Goal: Information Seeking & Learning: Find specific fact

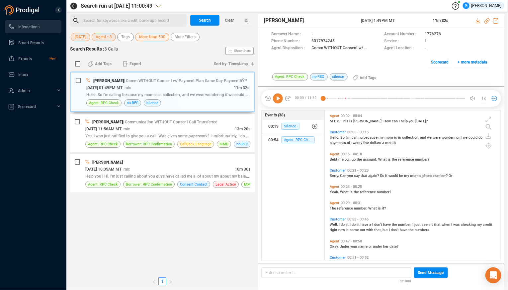
scroll to position [144, 170]
click at [83, 38] on span "[DATE]" at bounding box center [81, 37] width 12 height 8
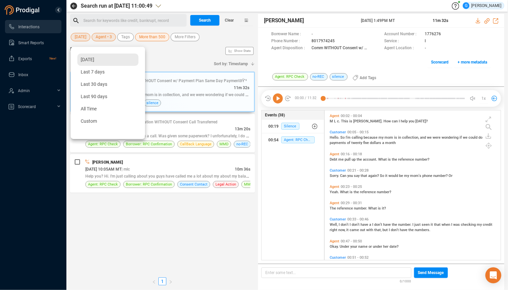
click at [94, 60] on span "[DATE]" at bounding box center [88, 59] width 14 height 5
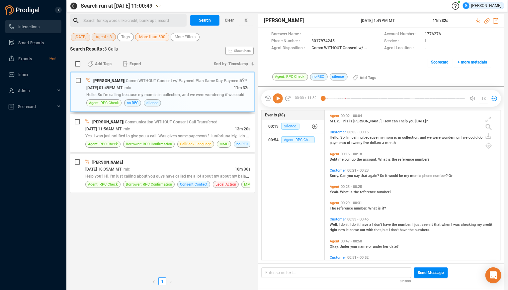
click at [112, 37] on span "Agent • 3" at bounding box center [104, 37] width 16 height 8
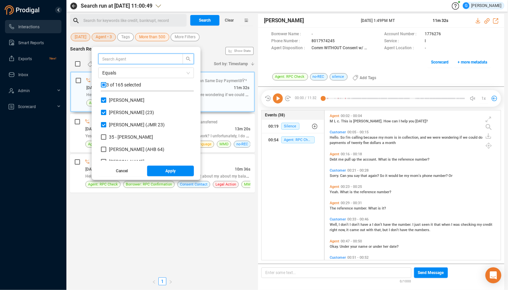
scroll to position [58, 87]
click at [106, 83] on input "checkbox" at bounding box center [103, 84] width 5 height 5
checkbox input "true"
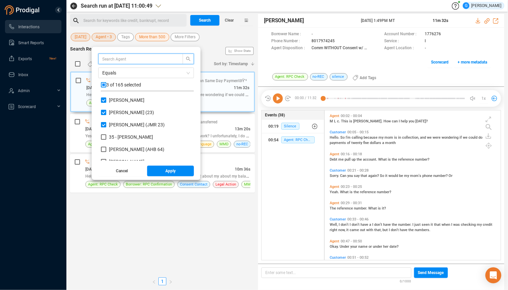
checkbox input "true"
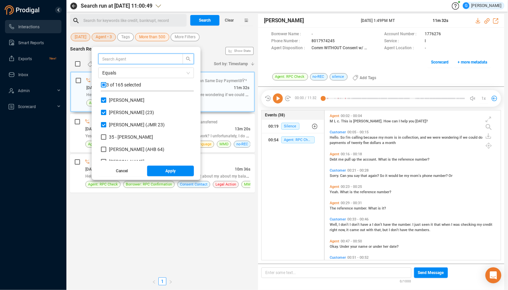
checkbox input "true"
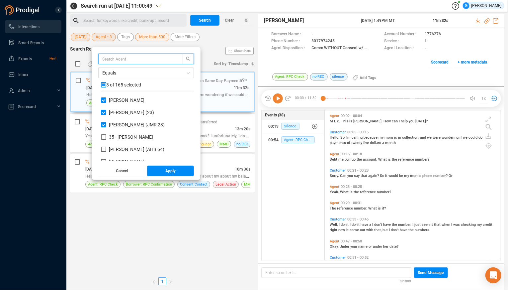
checkbox input "true"
click at [106, 84] on input "checkbox" at bounding box center [103, 84] width 5 height 5
checkbox input "false"
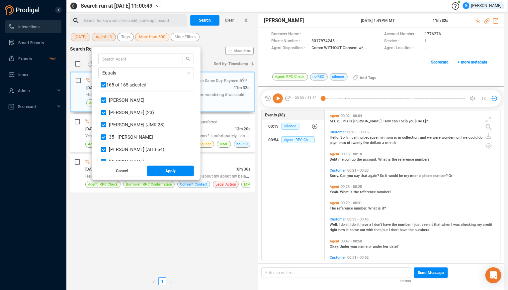
checkbox input "false"
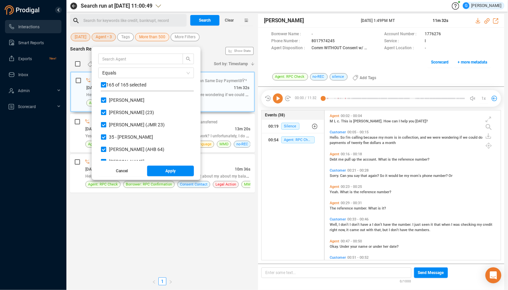
checkbox input "false"
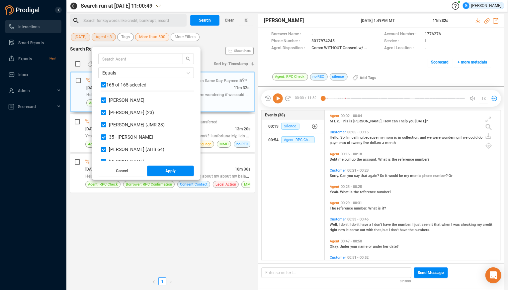
checkbox input "false"
click at [185, 171] on button "Apply" at bounding box center [170, 170] width 47 height 11
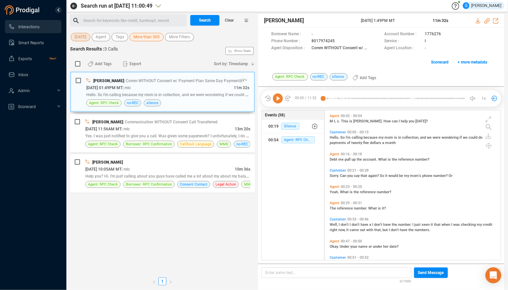
click at [155, 41] on span "More than 500" at bounding box center [147, 37] width 26 height 8
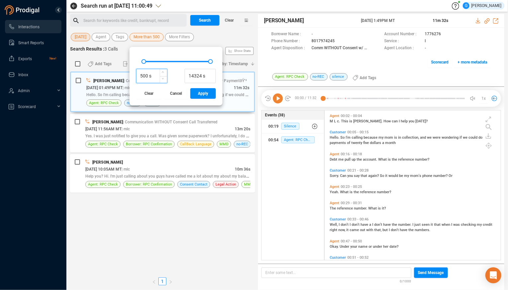
click at [150, 75] on input "500 s" at bounding box center [152, 76] width 31 height 10
drag, startPoint x: 154, startPoint y: 75, endPoint x: 144, endPoint y: 74, distance: 9.3
click at [144, 74] on input "500 s" at bounding box center [152, 76] width 31 height 10
type input "70 s"
click at [207, 97] on span "Apply" at bounding box center [203, 93] width 10 height 11
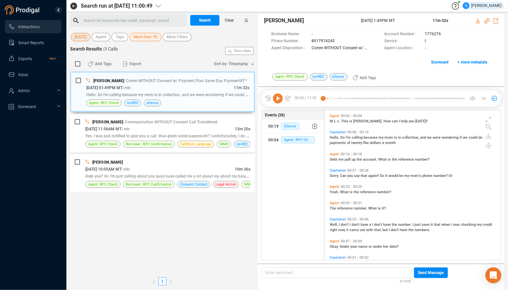
click at [128, 19] on div "Search for keywords like credit, bankrupt, record ﻿" at bounding box center [133, 21] width 101 height 10
click at [204, 21] on span "Search" at bounding box center [205, 20] width 12 height 11
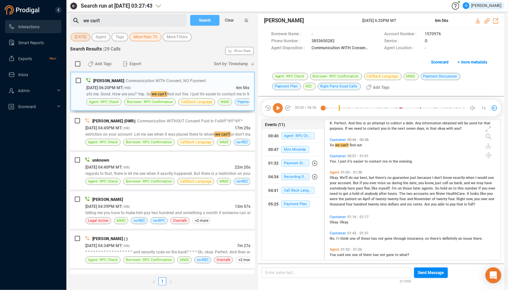
scroll to position [134, 0]
click at [383, 63] on div "Borrower Name : - Account Number : 1570976 Phone Number : [PHONE_NUMBER] Servic…" at bounding box center [381, 50] width 247 height 45
click at [166, 126] on div "[DATE] 04:45PM MT | mlc" at bounding box center [160, 127] width 150 height 7
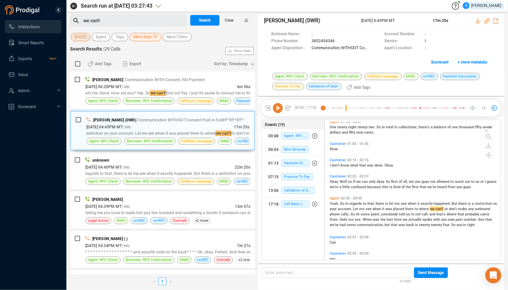
scroll to position [301, 0]
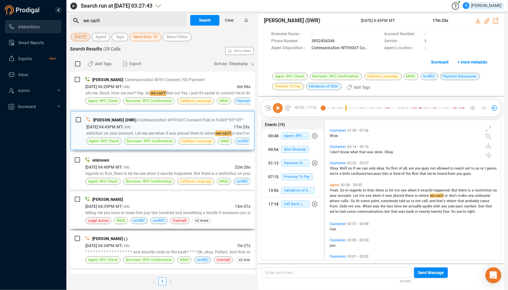
click at [206, 200] on div "[PERSON_NAME]" at bounding box center [167, 199] width 165 height 7
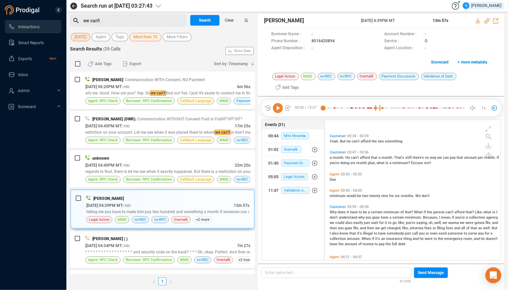
scroll to position [770, 0]
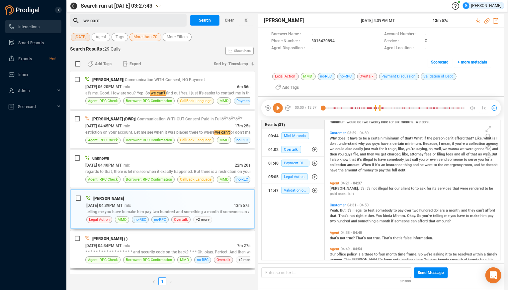
click at [199, 235] on div "[PERSON_NAME] ( )" at bounding box center [167, 238] width 165 height 7
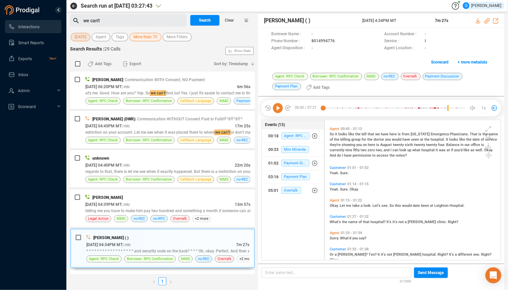
scroll to position [134, 0]
